Goal: Task Accomplishment & Management: Complete application form

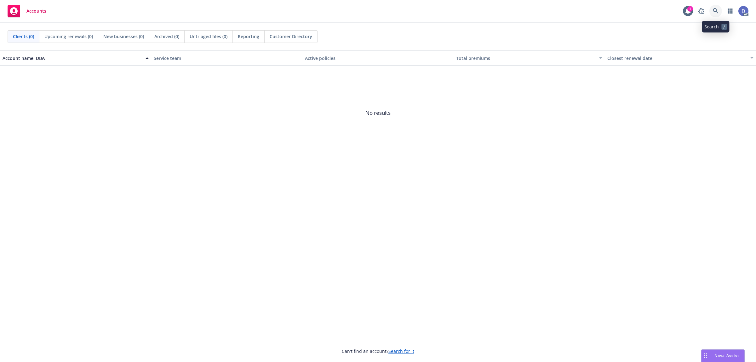
click at [714, 15] on link at bounding box center [715, 11] width 13 height 13
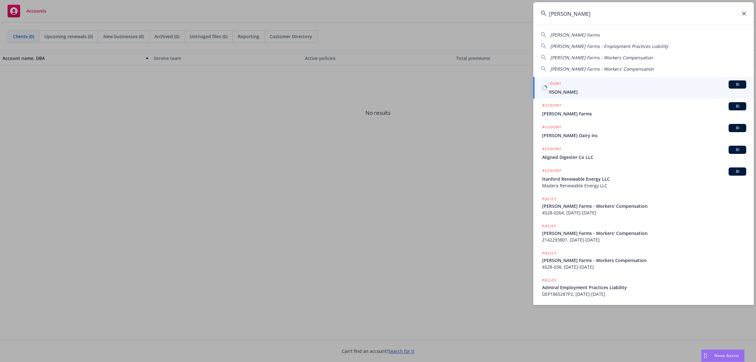
type input "verwey"
click at [573, 113] on span "[PERSON_NAME] Farms" at bounding box center [644, 113] width 204 height 7
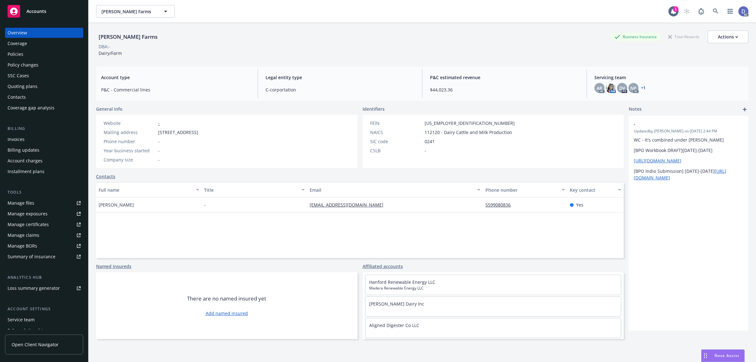
click at [46, 235] on link "Manage claims" at bounding box center [44, 235] width 78 height 10
click at [33, 207] on link "Manage files" at bounding box center [44, 203] width 78 height 10
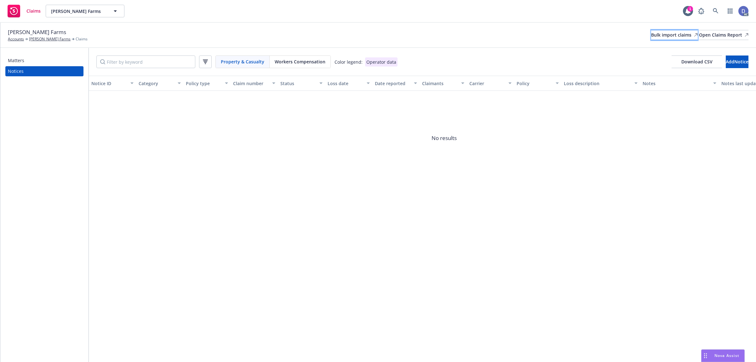
click at [655, 38] on div "Bulk import claims" at bounding box center [674, 34] width 47 height 9
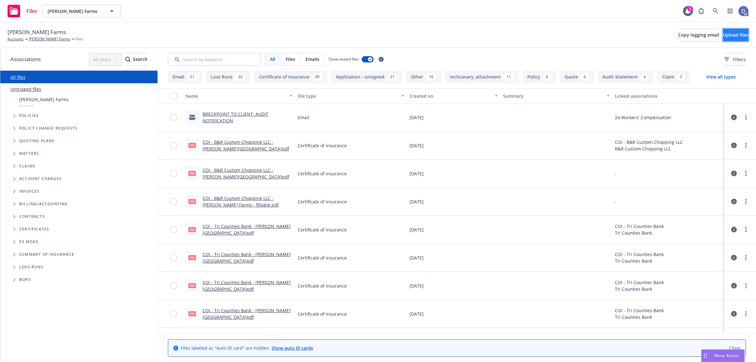
click at [731, 38] on span "Upload files" at bounding box center [736, 35] width 26 height 6
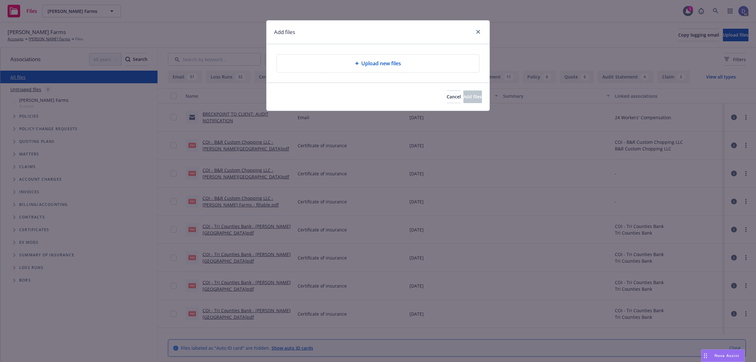
click at [390, 66] on span "Upload new files" at bounding box center [381, 64] width 40 height 8
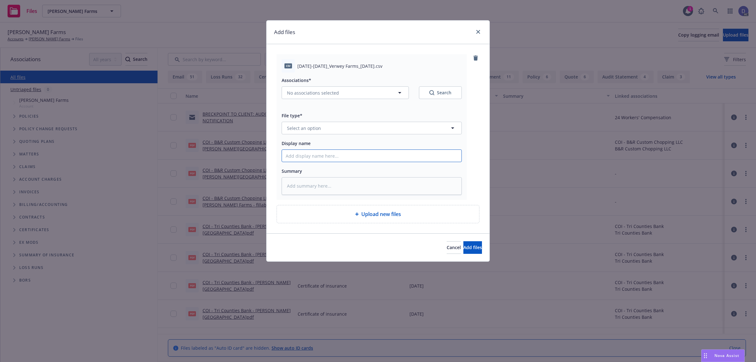
click at [350, 157] on input "Display name" at bounding box center [372, 156] width 180 height 12
paste input "2020-2024_Verwey Farms_9-3-2024"
type textarea "x"
type input "2020-2024_Verwey Farms_9-3-2024"
click at [369, 128] on button "Select an option" at bounding box center [372, 128] width 180 height 13
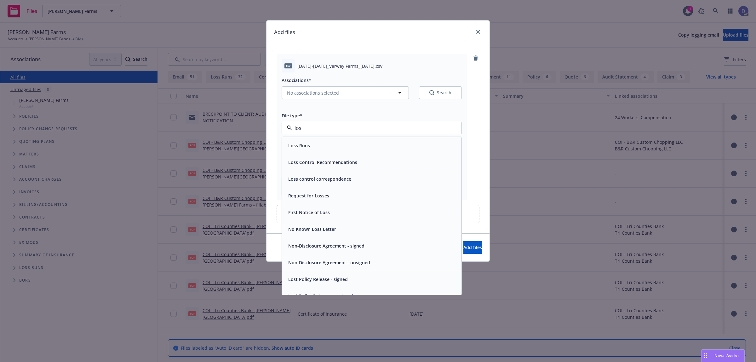
type input "loss"
click at [359, 147] on div "Loss Runs" at bounding box center [372, 145] width 172 height 9
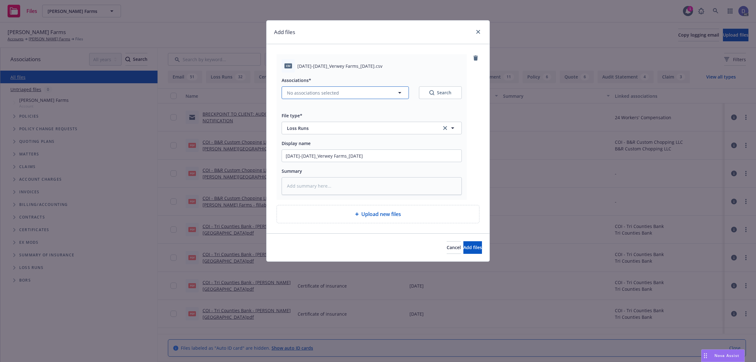
click at [352, 95] on button "No associations selected" at bounding box center [345, 92] width 127 height 13
type textarea "x"
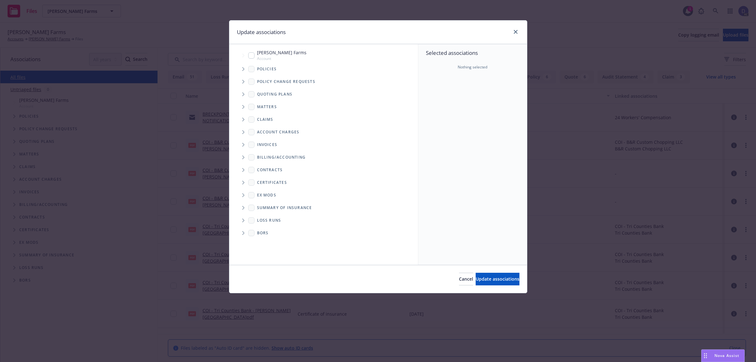
click at [246, 67] on span "Tree Example" at bounding box center [243, 69] width 10 height 10
click at [446, 101] on div "Selected associations Nothing selected" at bounding box center [472, 154] width 109 height 220
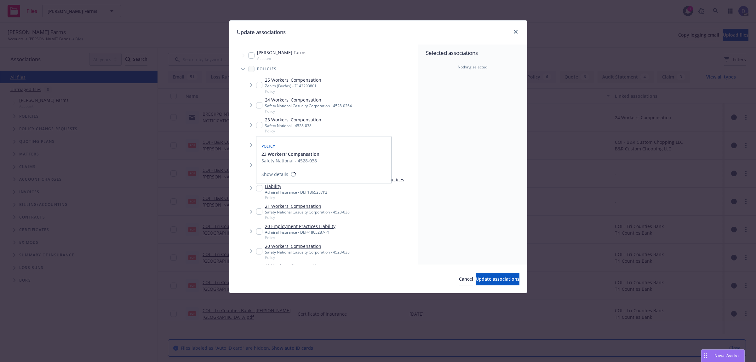
click at [301, 120] on link "23 Workers' Compensation" at bounding box center [293, 119] width 56 height 7
checkbox input "true"
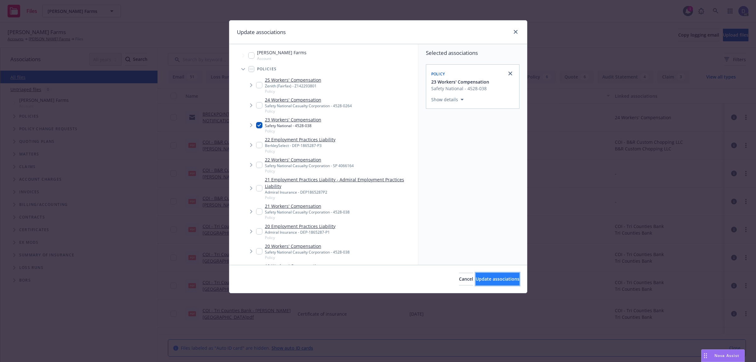
click at [486, 273] on button "Update associations" at bounding box center [498, 278] width 44 height 13
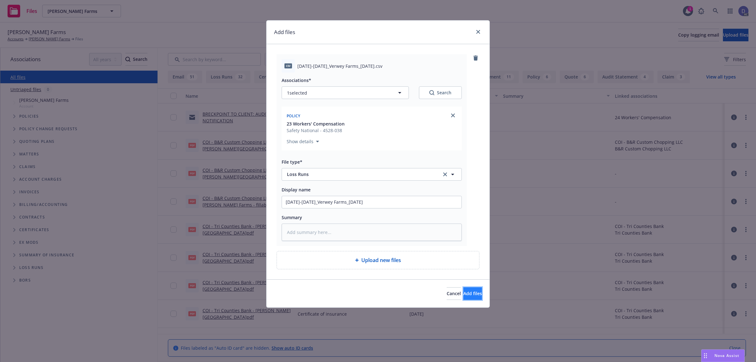
click at [476, 288] on button "Add files" at bounding box center [472, 293] width 19 height 13
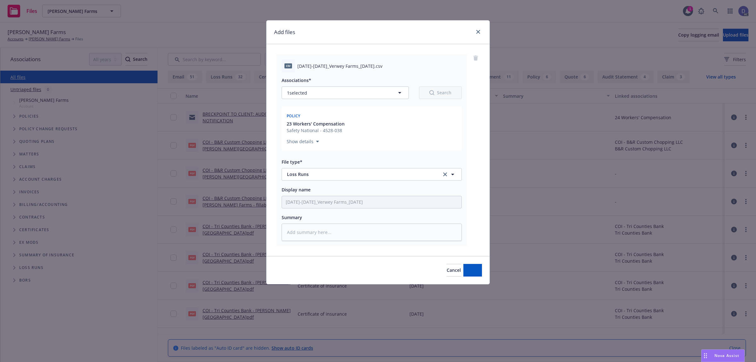
type textarea "x"
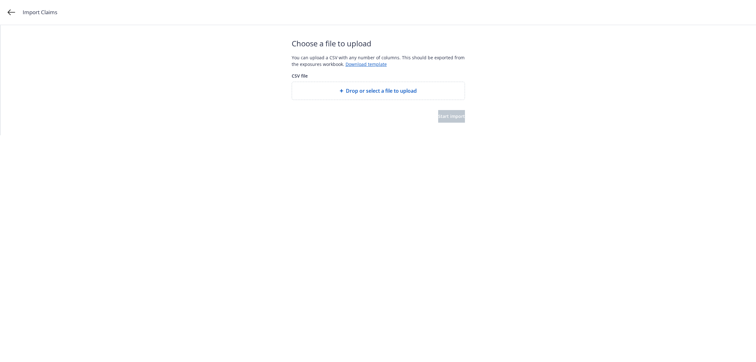
click at [408, 96] on div "Drop or select a file to upload" at bounding box center [378, 91] width 173 height 18
click at [419, 99] on div "Drop or select a file to upload" at bounding box center [378, 91] width 173 height 18
click at [454, 114] on button "Start import" at bounding box center [451, 116] width 27 height 13
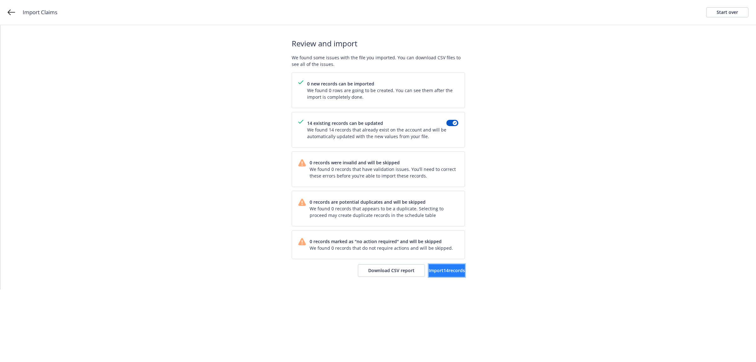
click at [453, 274] on button "Import 14 records" at bounding box center [447, 270] width 36 height 13
click at [432, 269] on span "View accounts" at bounding box center [439, 270] width 31 height 6
